Goal: Information Seeking & Learning: Learn about a topic

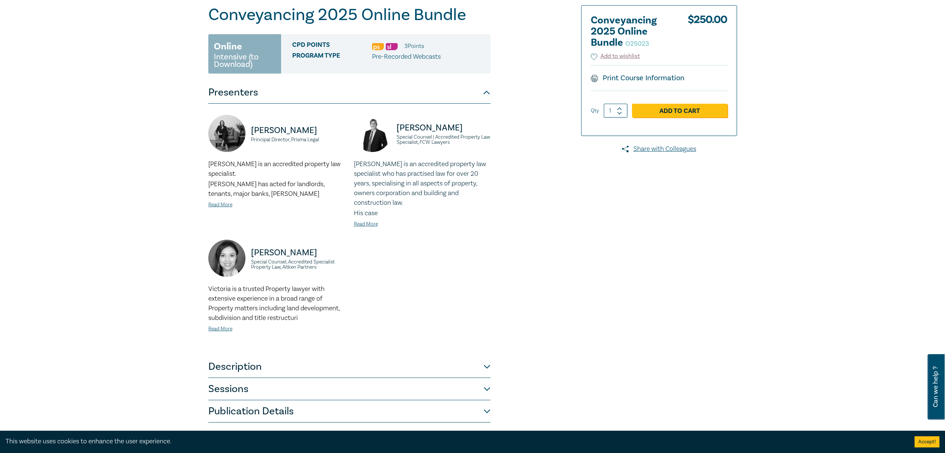
scroll to position [223, 0]
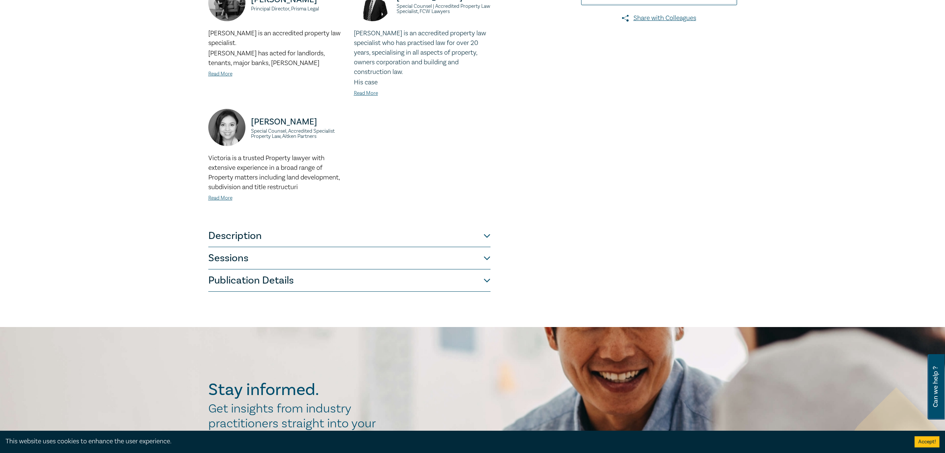
click at [487, 247] on button "Sessions" at bounding box center [349, 258] width 282 height 22
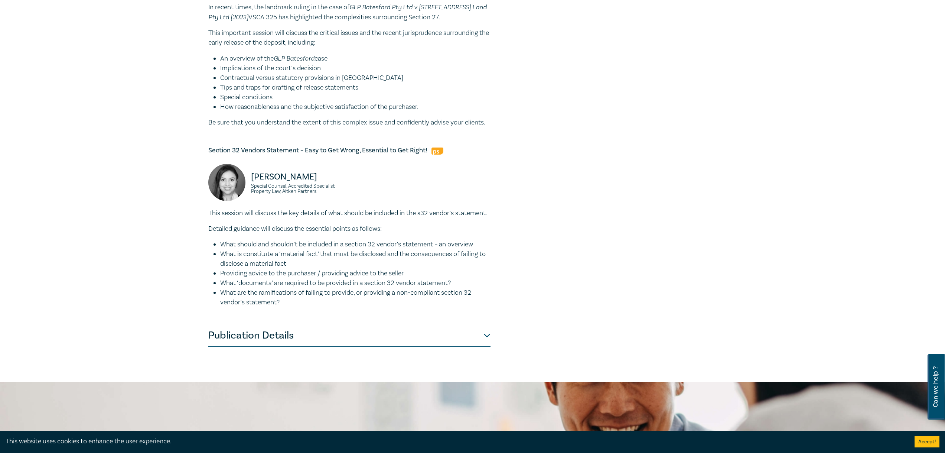
scroll to position [594, 0]
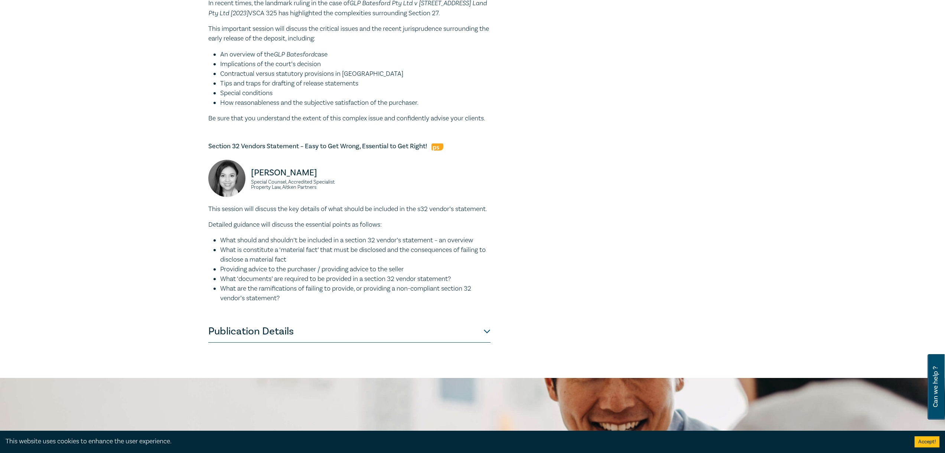
click at [489, 343] on button "Publication Details" at bounding box center [349, 331] width 282 height 22
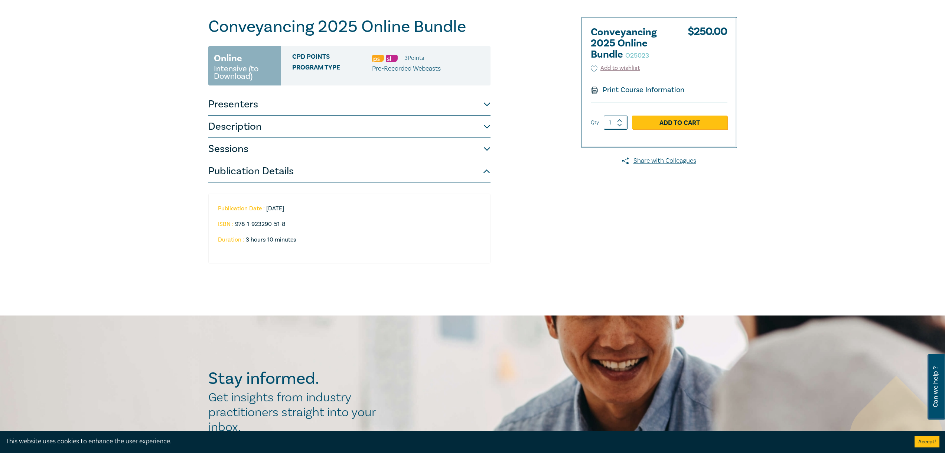
scroll to position [7, 0]
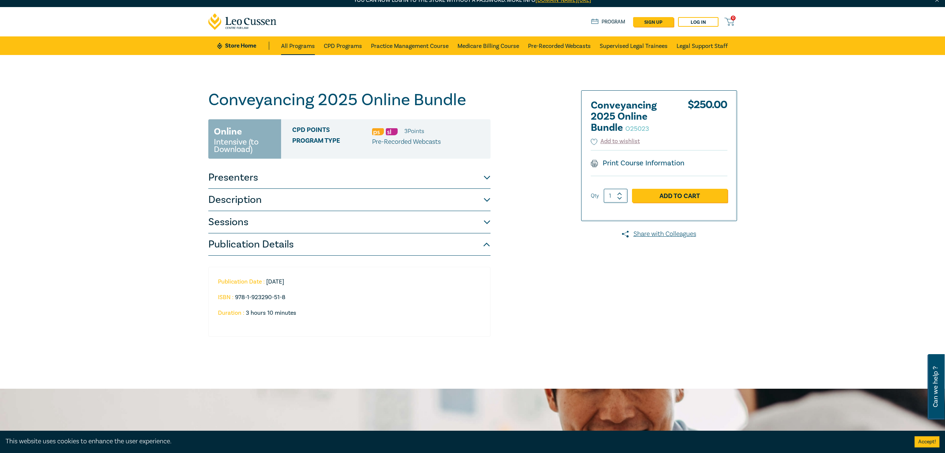
click at [299, 48] on link "All Programs" at bounding box center [298, 45] width 34 height 19
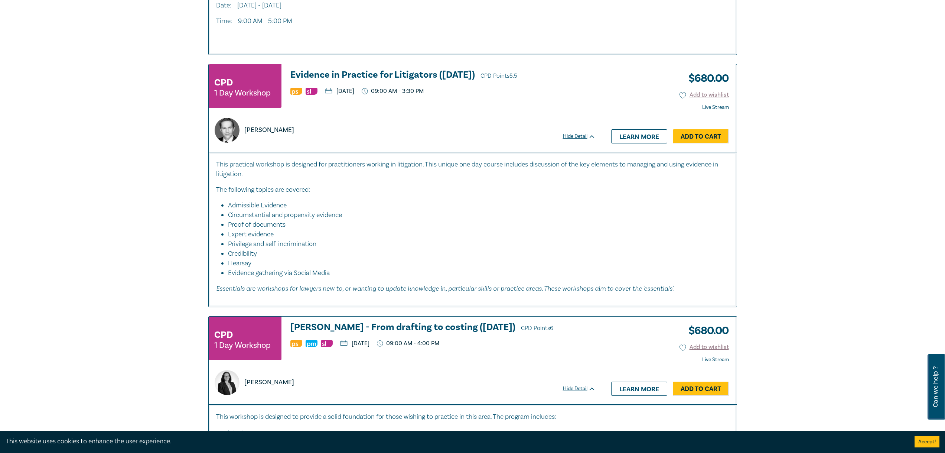
scroll to position [2192, 0]
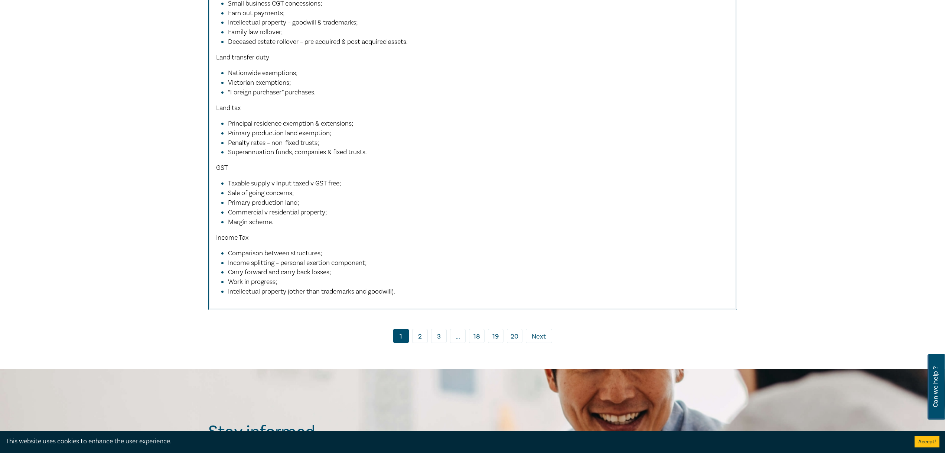
scroll to position [3603, 0]
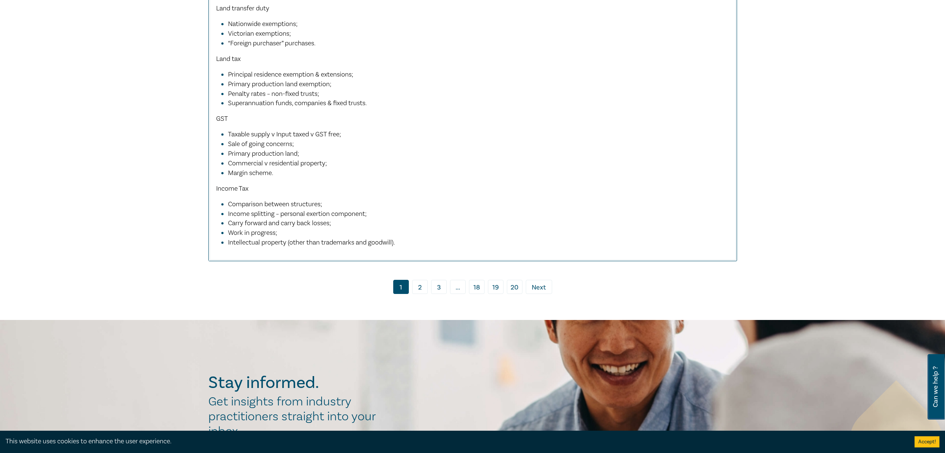
click at [419, 294] on link "2" at bounding box center [420, 287] width 16 height 14
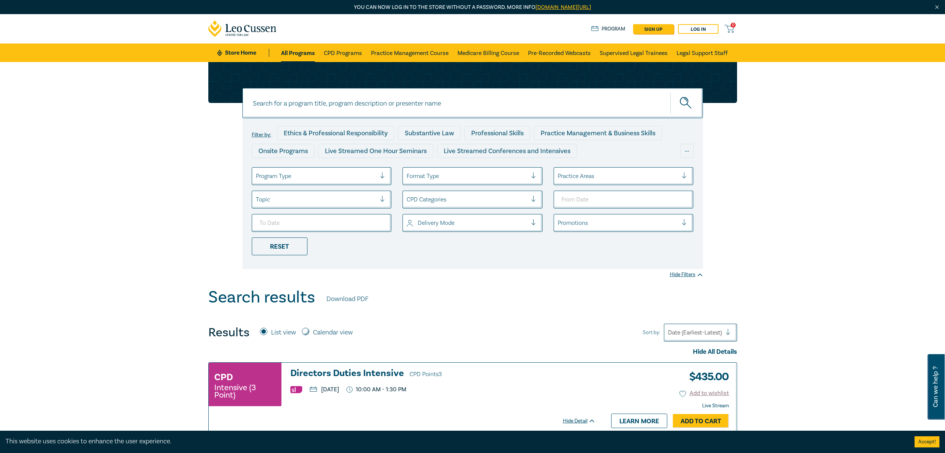
click at [580, 176] on div at bounding box center [618, 176] width 121 height 10
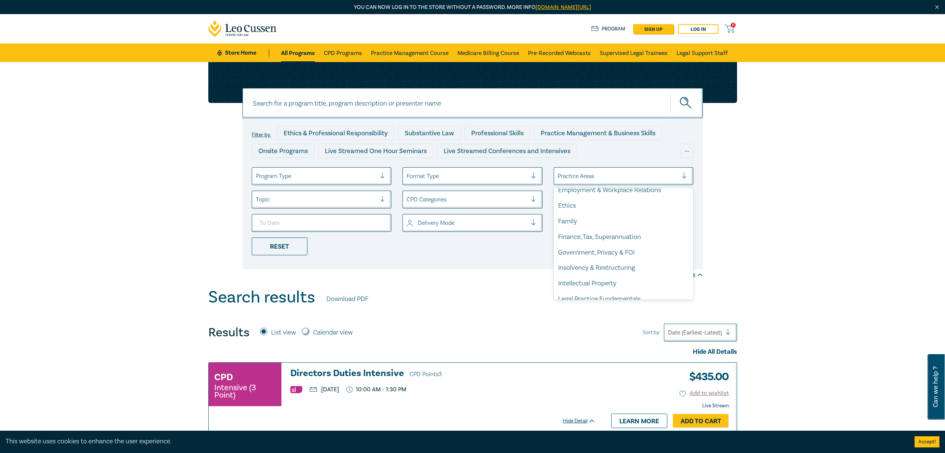
scroll to position [218, 0]
click at [579, 259] on div "Property, Leases & Planning" at bounding box center [624, 260] width 140 height 16
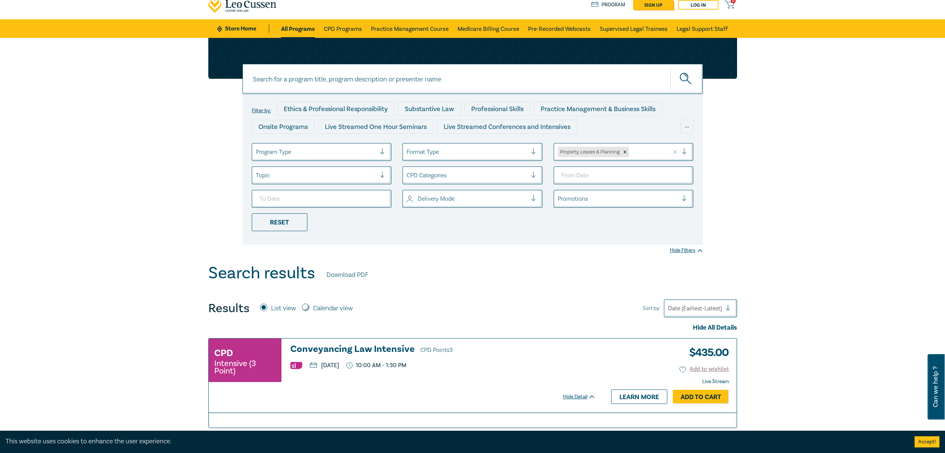
scroll to position [37, 0]
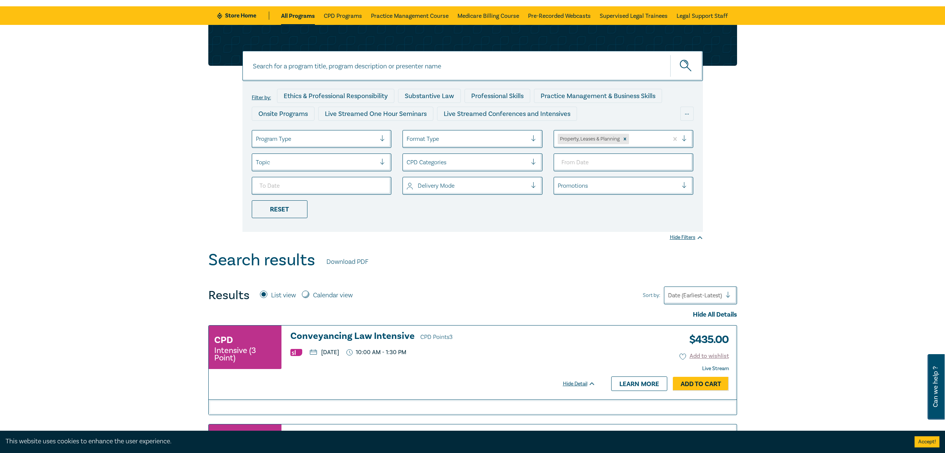
click at [324, 298] on label "Calendar view" at bounding box center [333, 296] width 40 height 10
click at [309, 298] on input "Calendar view" at bounding box center [305, 294] width 7 height 7
radio input "true"
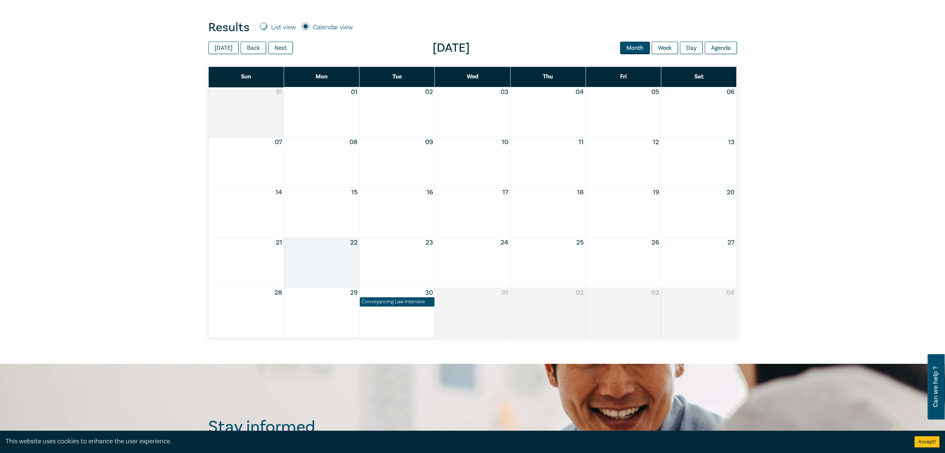
scroll to position [297, 0]
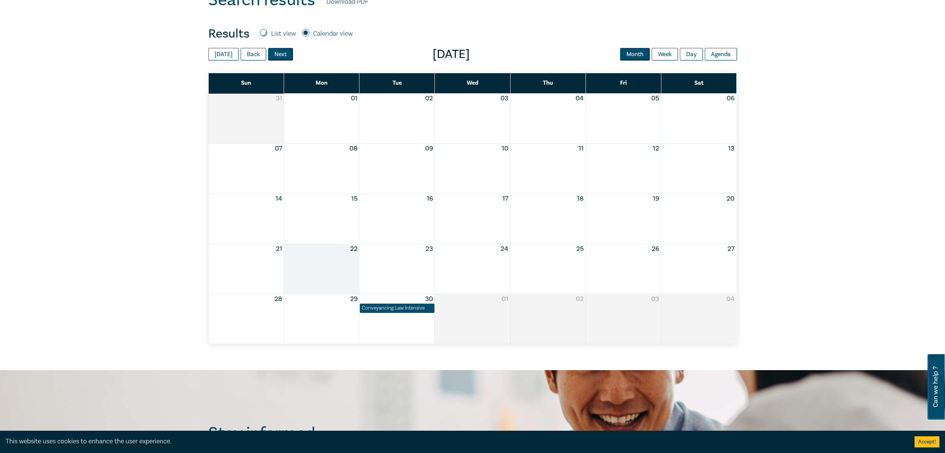
click at [277, 55] on button "Next" at bounding box center [280, 54] width 25 height 13
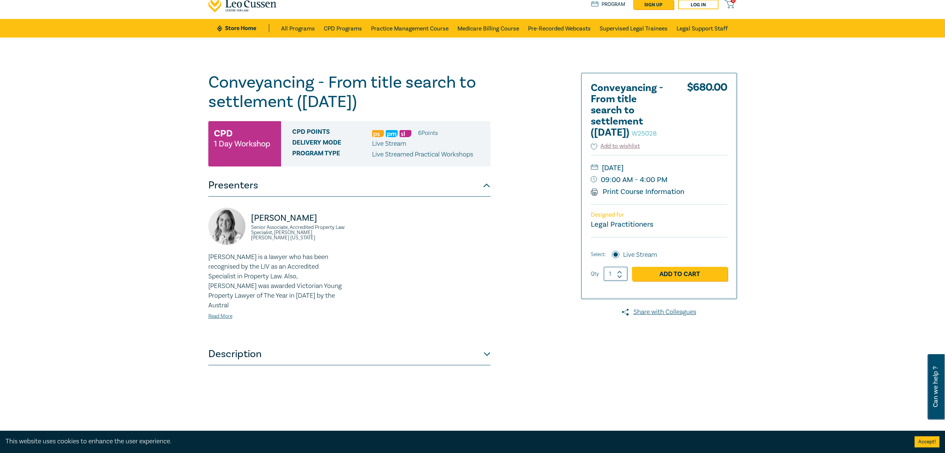
scroll to position [37, 0]
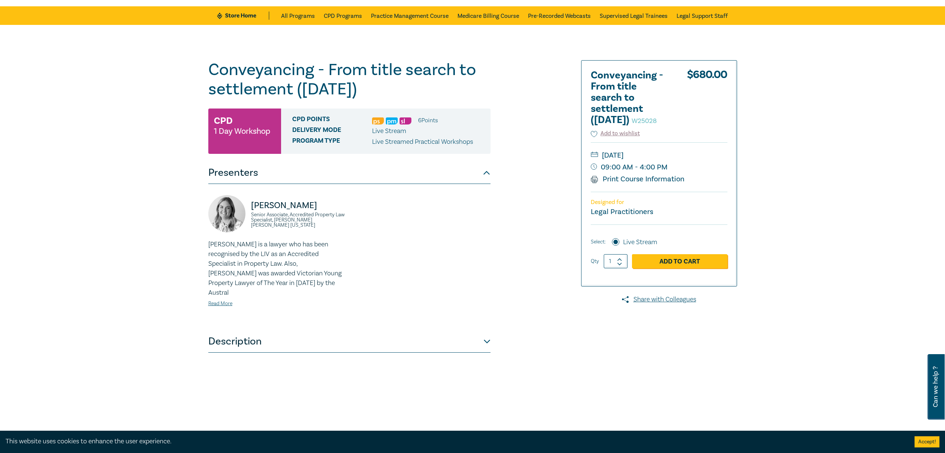
click at [485, 331] on button "Description" at bounding box center [349, 341] width 282 height 22
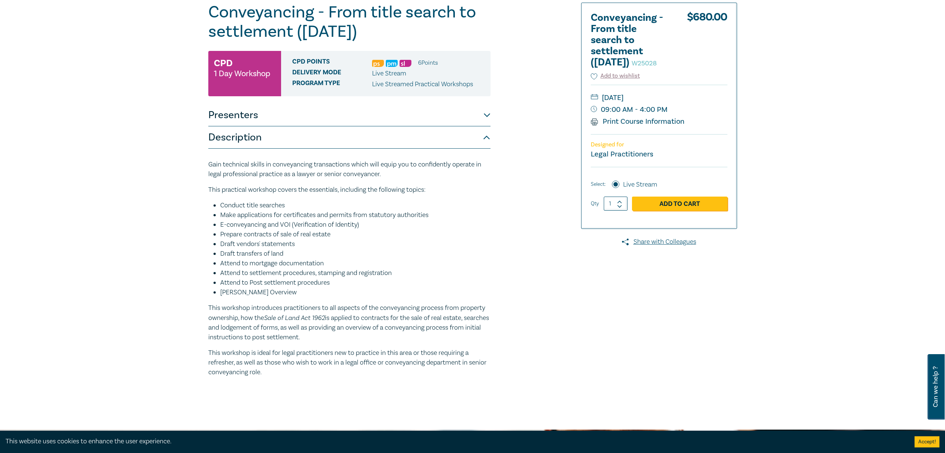
scroll to position [111, 0]
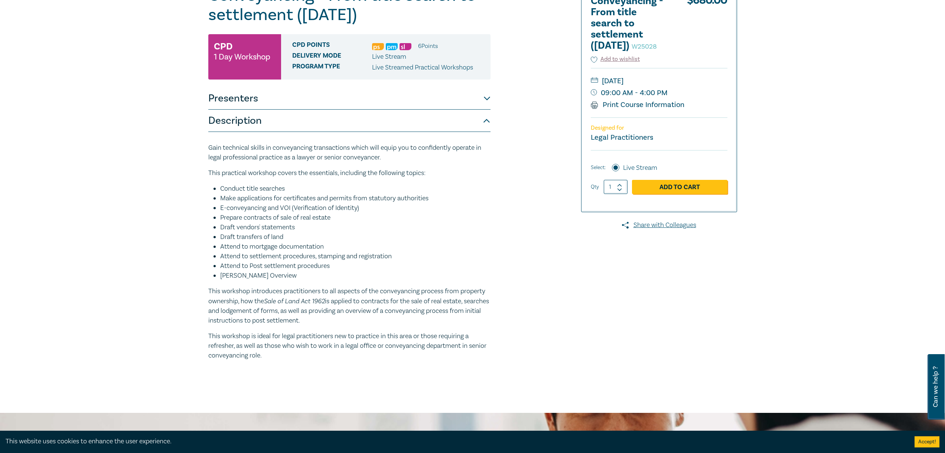
click at [488, 103] on button "Presenters" at bounding box center [349, 98] width 282 height 22
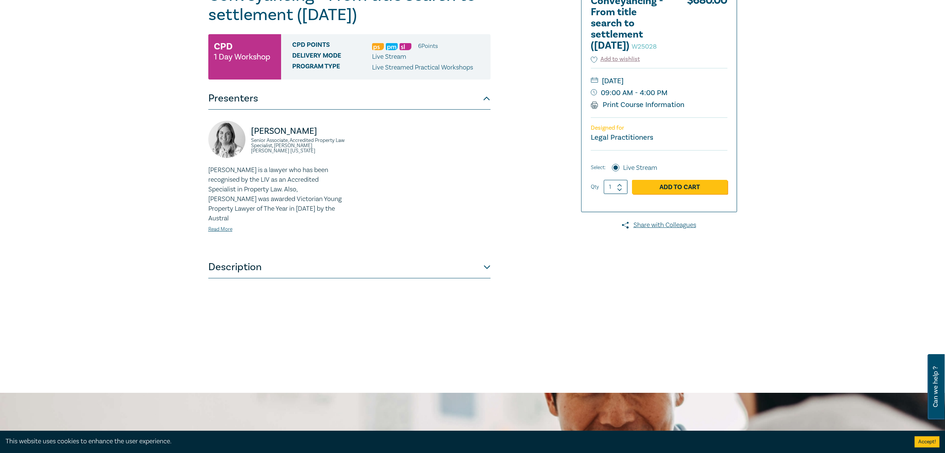
click at [488, 103] on button "Presenters" at bounding box center [349, 98] width 282 height 22
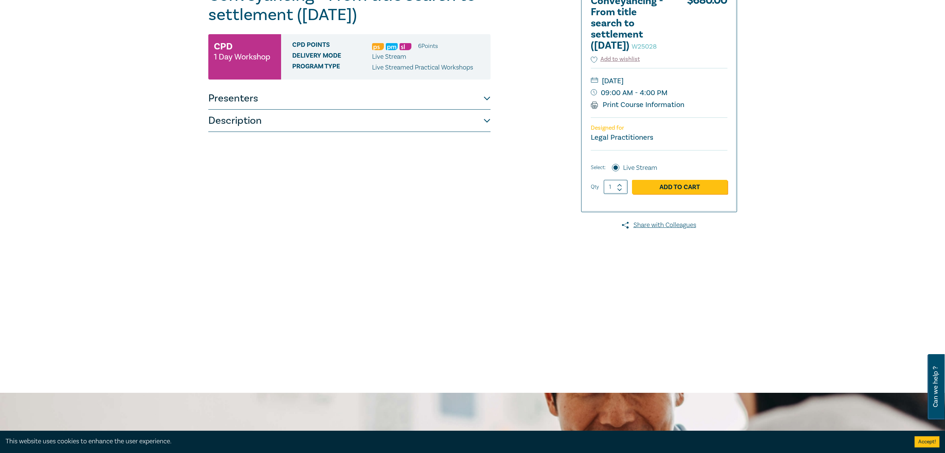
click at [488, 104] on button "Presenters" at bounding box center [349, 98] width 282 height 22
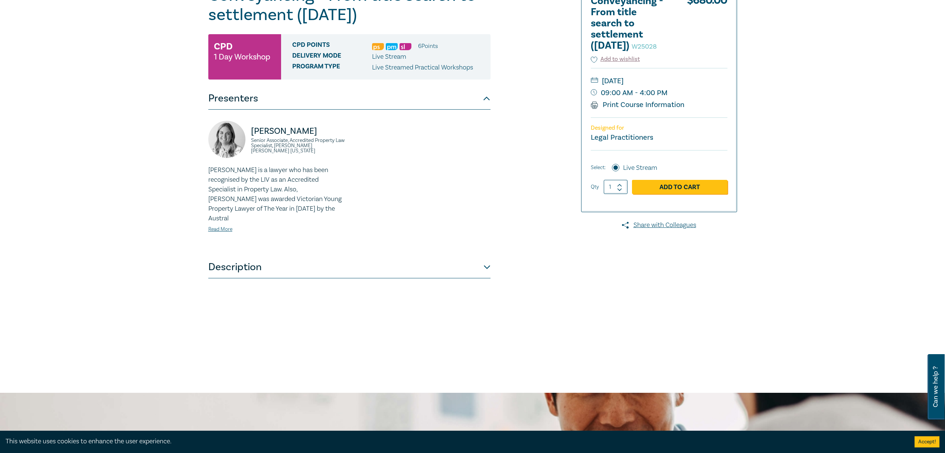
click at [483, 259] on button "Description" at bounding box center [349, 267] width 282 height 22
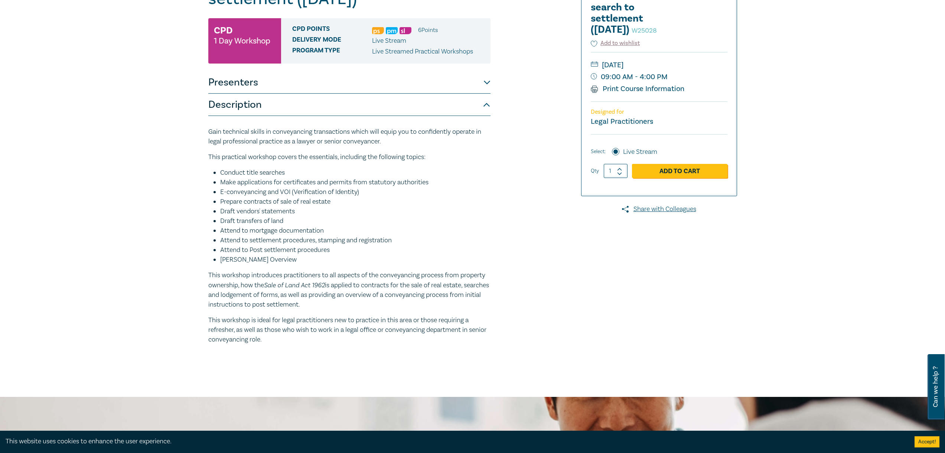
scroll to position [74, 0]
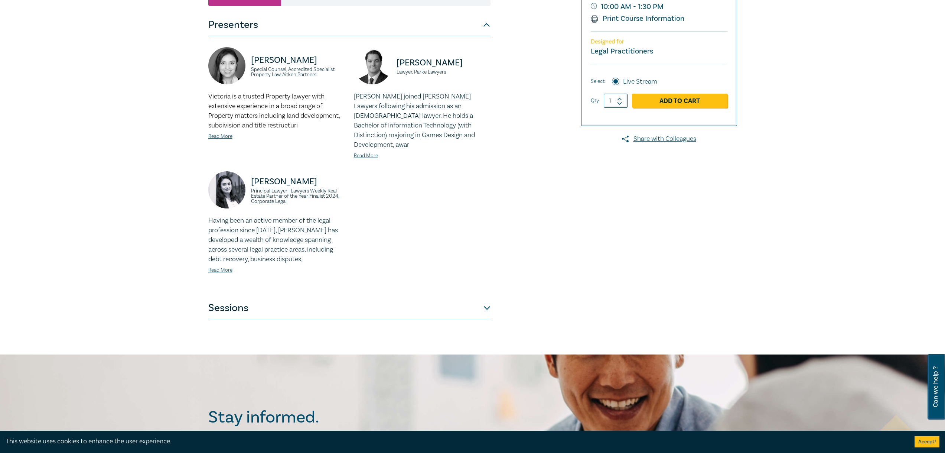
scroll to position [186, 0]
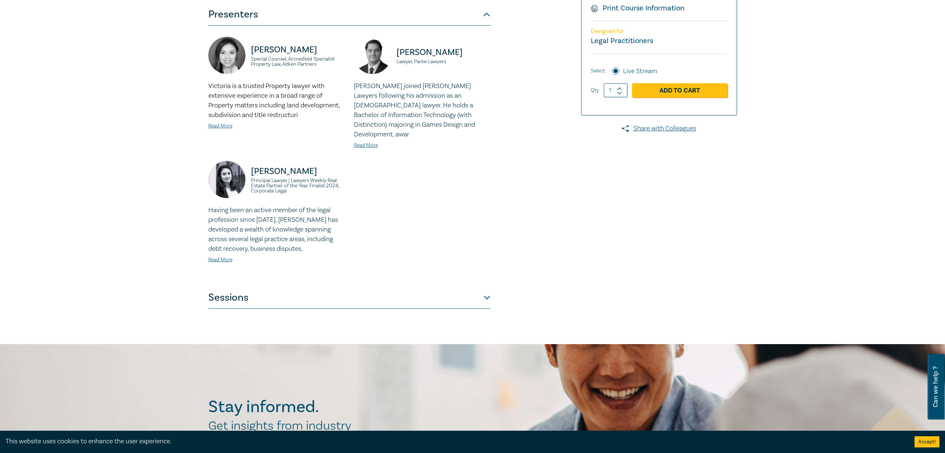
click at [302, 290] on button "Sessions" at bounding box center [349, 297] width 282 height 22
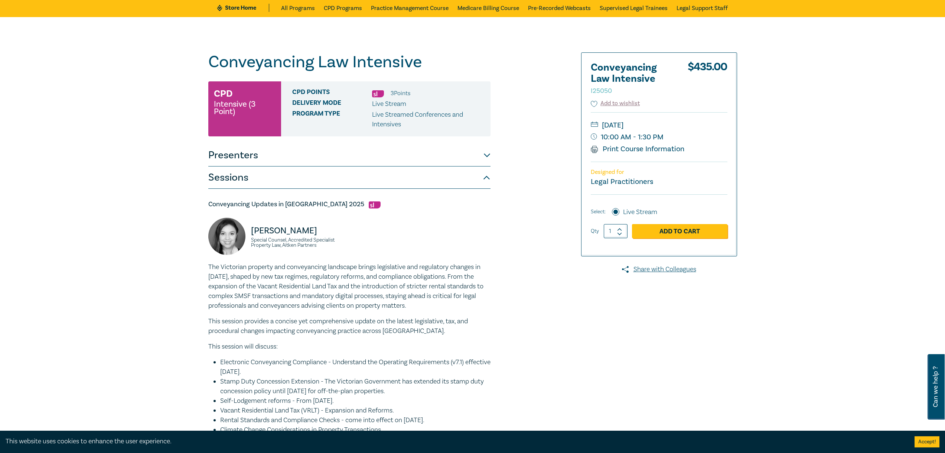
scroll to position [0, 0]
